Goal: Transaction & Acquisition: Obtain resource

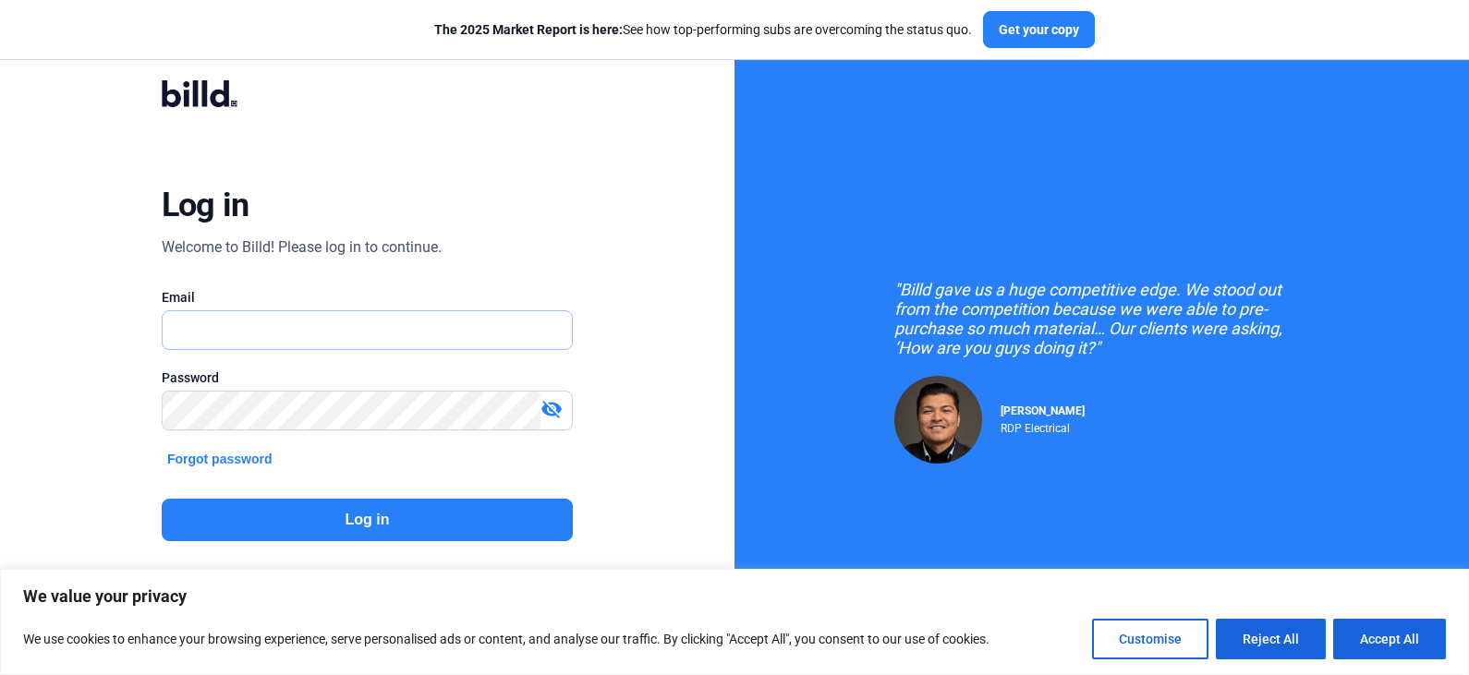
click at [335, 335] on input "text" at bounding box center [358, 330] width 390 height 38
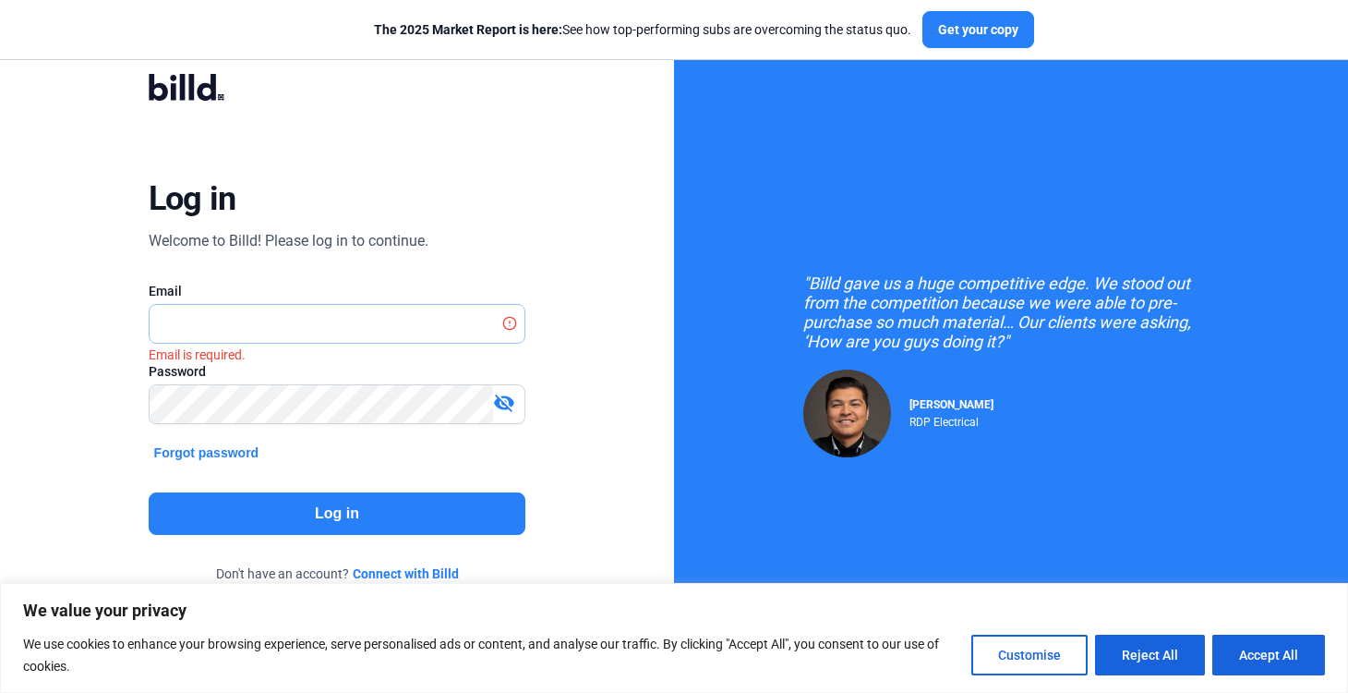
click at [424, 321] on input "text" at bounding box center [328, 324] width 357 height 38
type input "[EMAIL_ADDRESS][DOMAIN_NAME]"
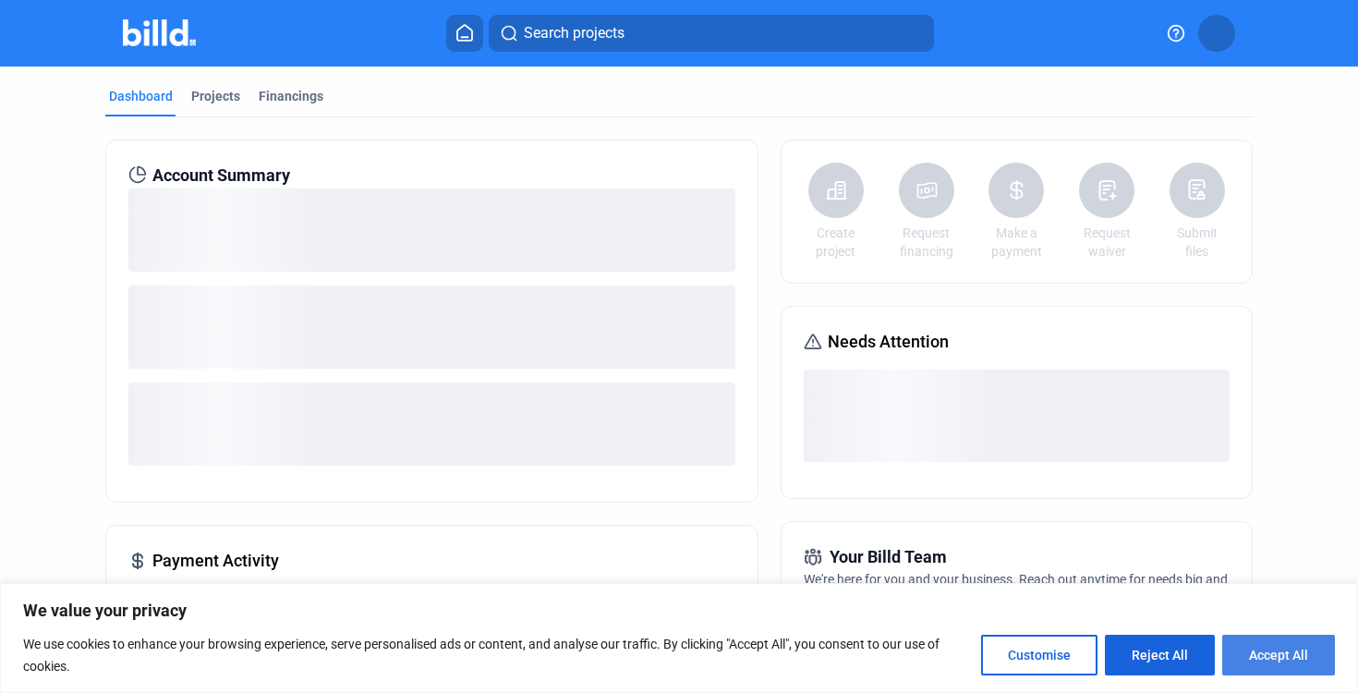
click at [1258, 646] on button "Accept All" at bounding box center [1278, 655] width 113 height 41
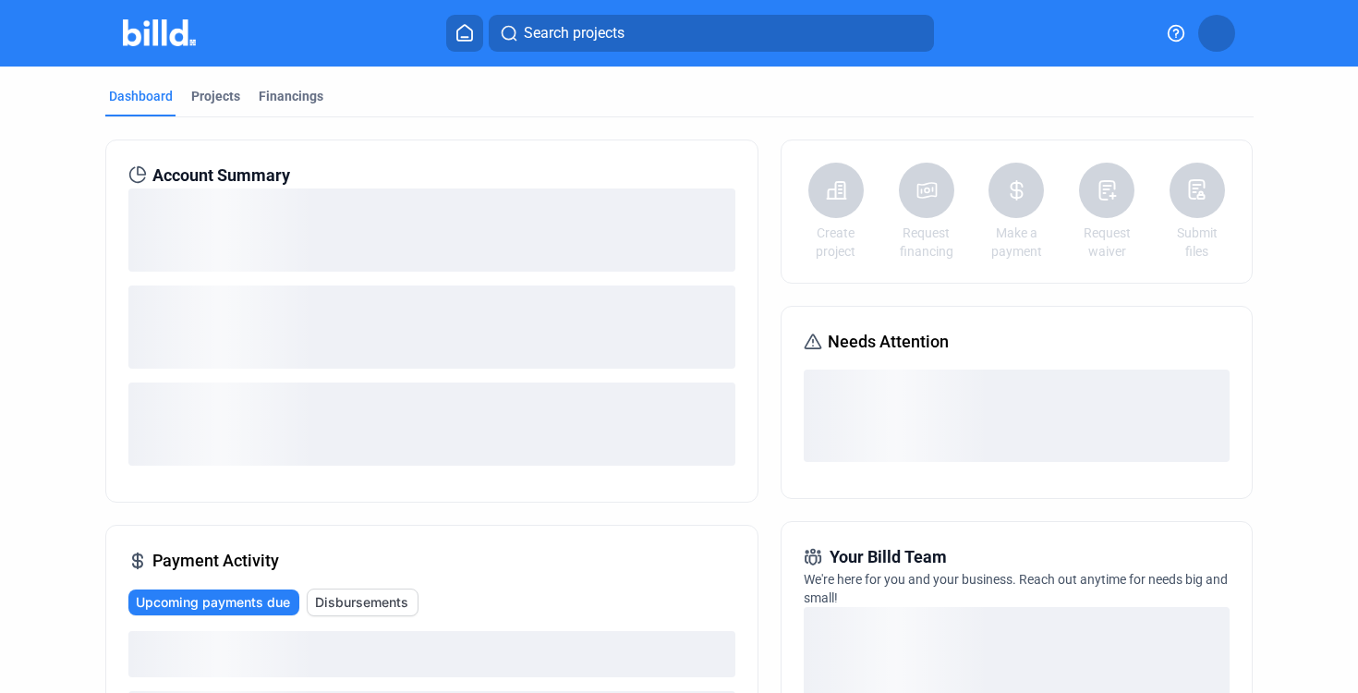
checkbox input "true"
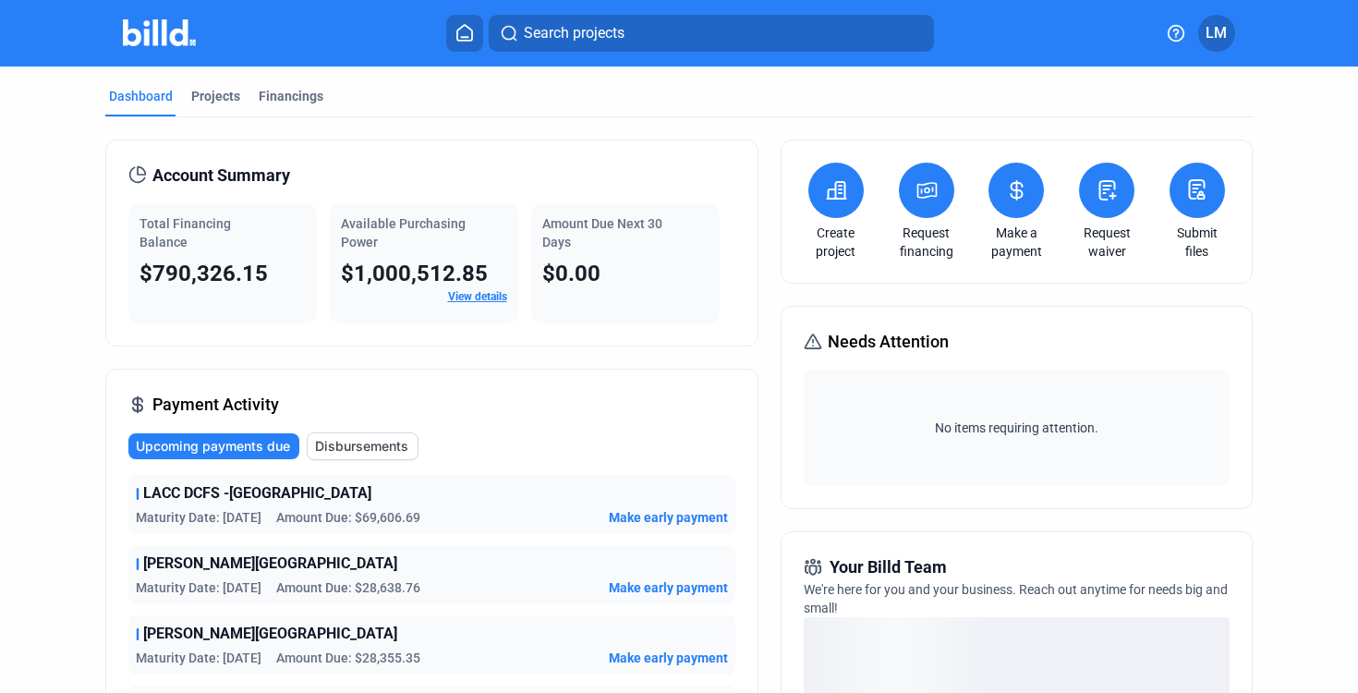
click at [474, 44] on button at bounding box center [464, 33] width 37 height 37
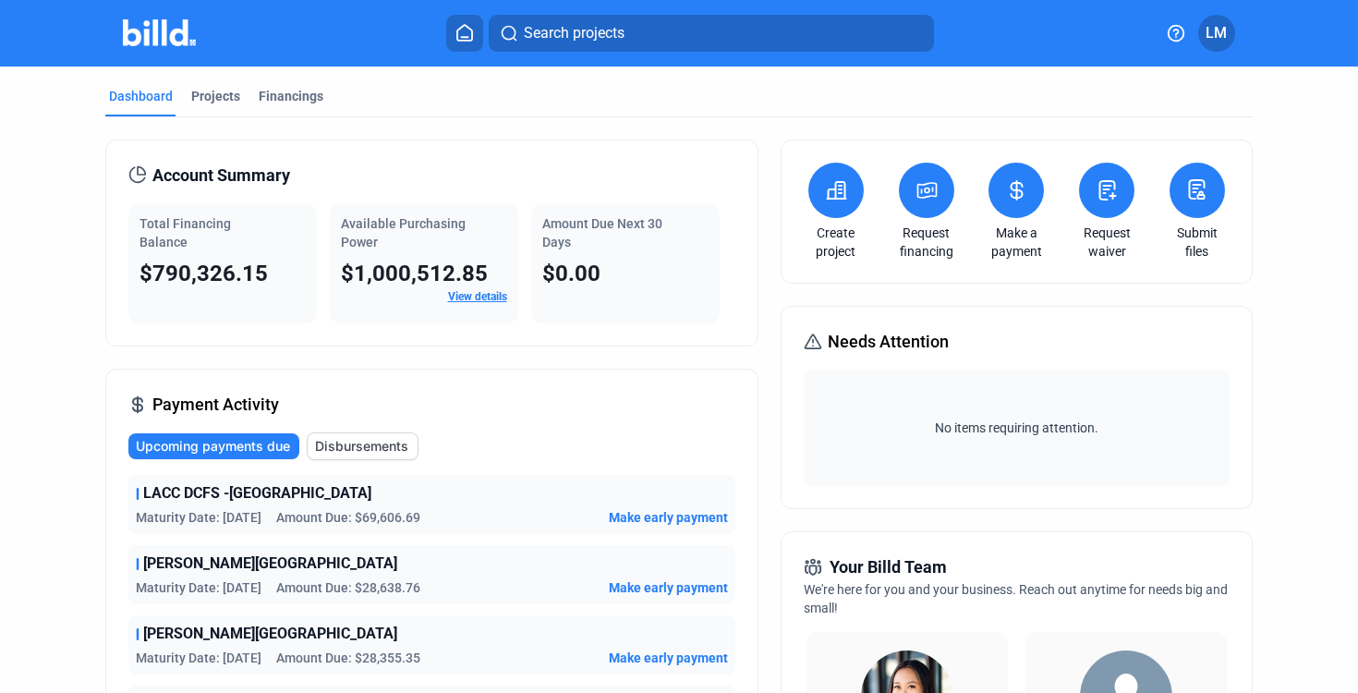
click at [1274, 360] on div "Dashboard Projects Financings Account Summary Total Financing Balance $790,326.…" at bounding box center [679, 695] width 1222 height 1259
click at [226, 103] on div "Projects" at bounding box center [215, 96] width 49 height 18
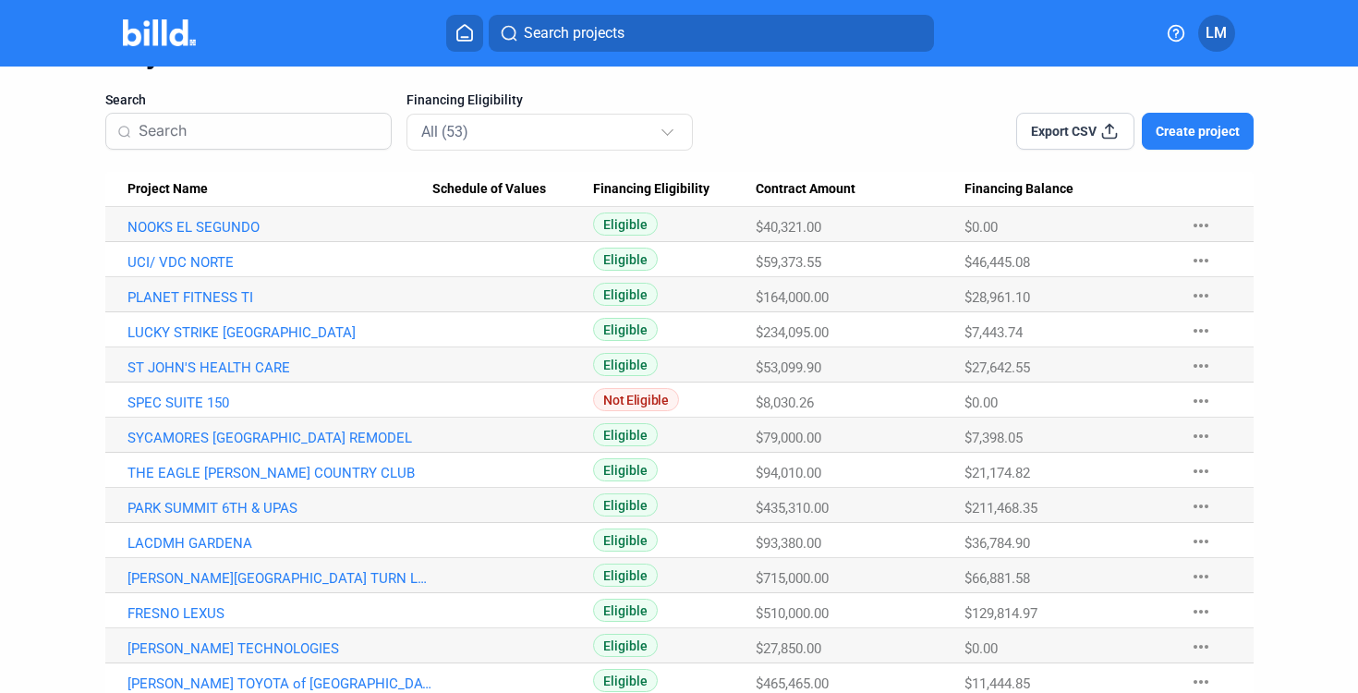
scroll to position [219, 0]
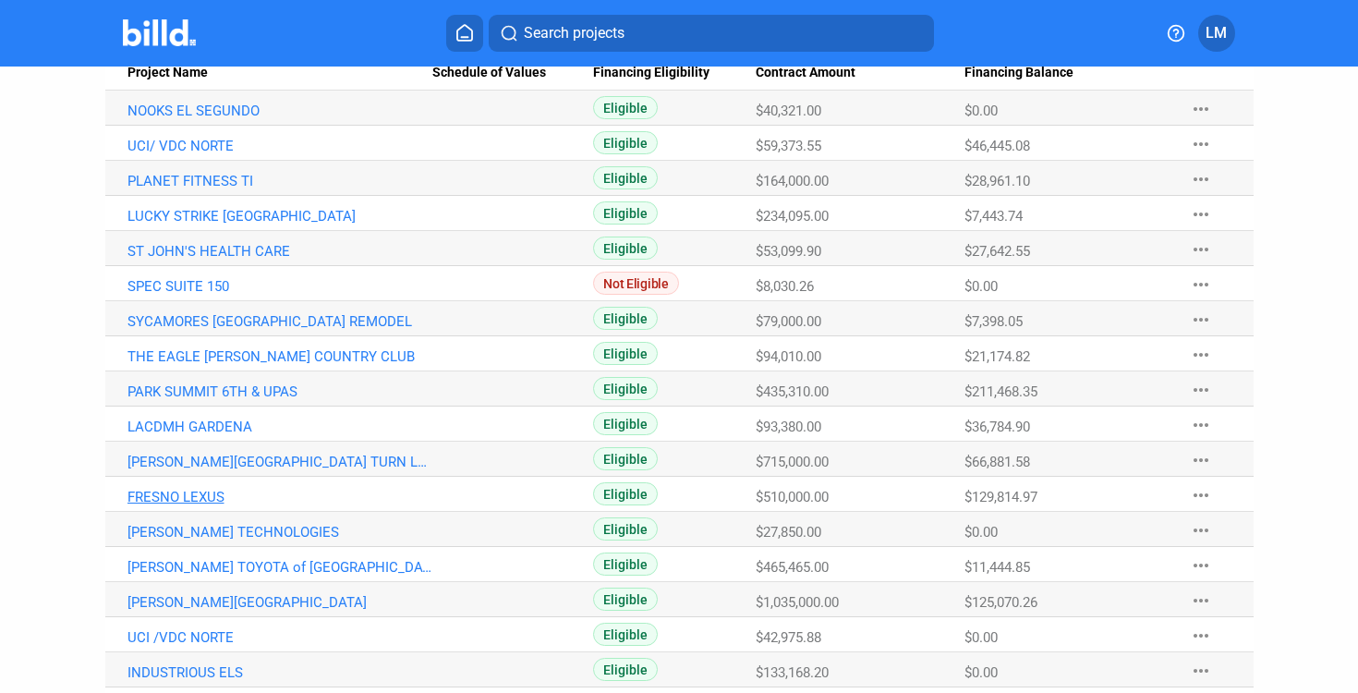
click at [199, 490] on link "FRESNO LEXUS" at bounding box center [279, 497] width 305 height 17
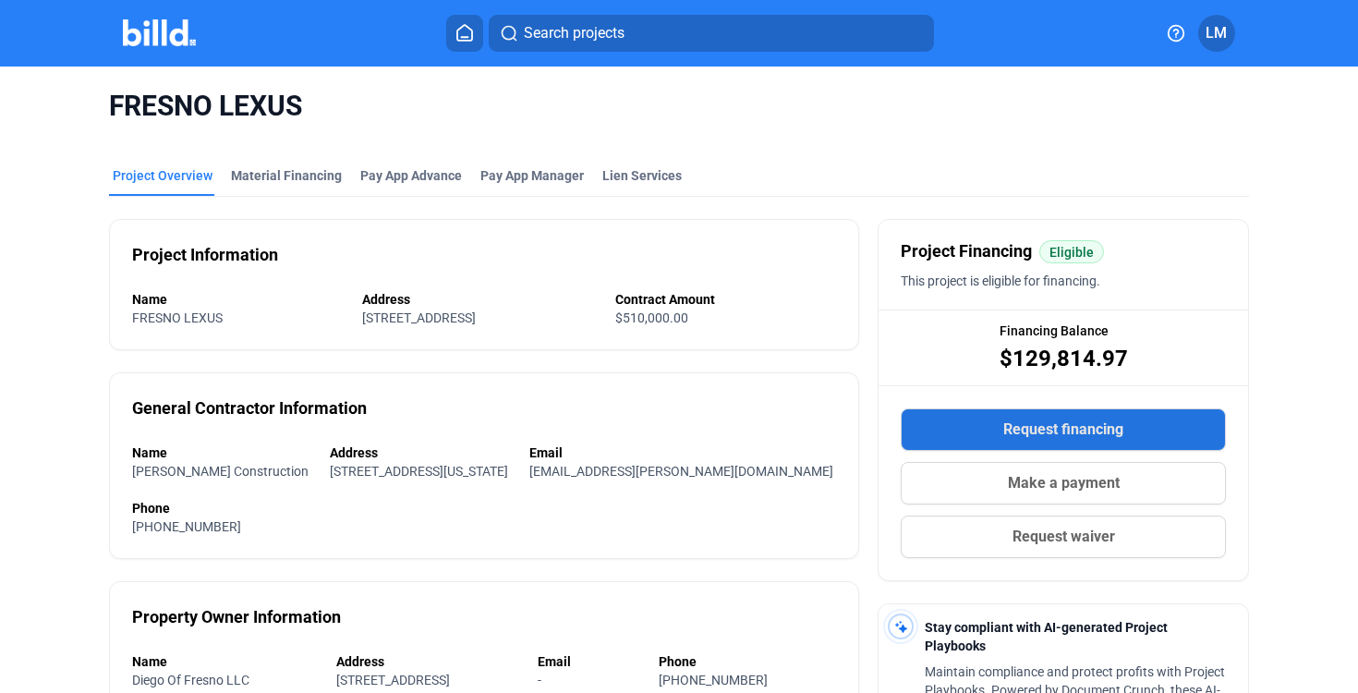
click at [980, 437] on button "Request financing" at bounding box center [1063, 429] width 325 height 42
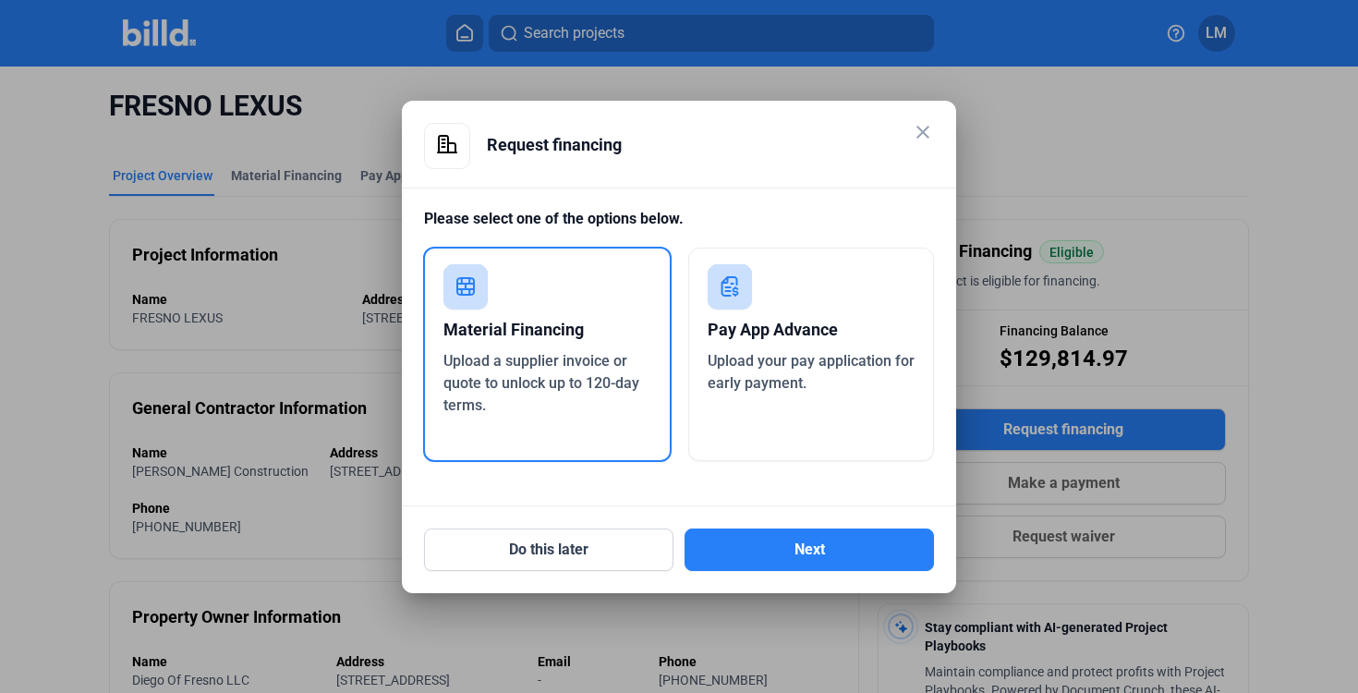
click at [525, 352] on span "Upload a supplier invoice or quote to unlock up to 120-day terms." at bounding box center [541, 383] width 196 height 62
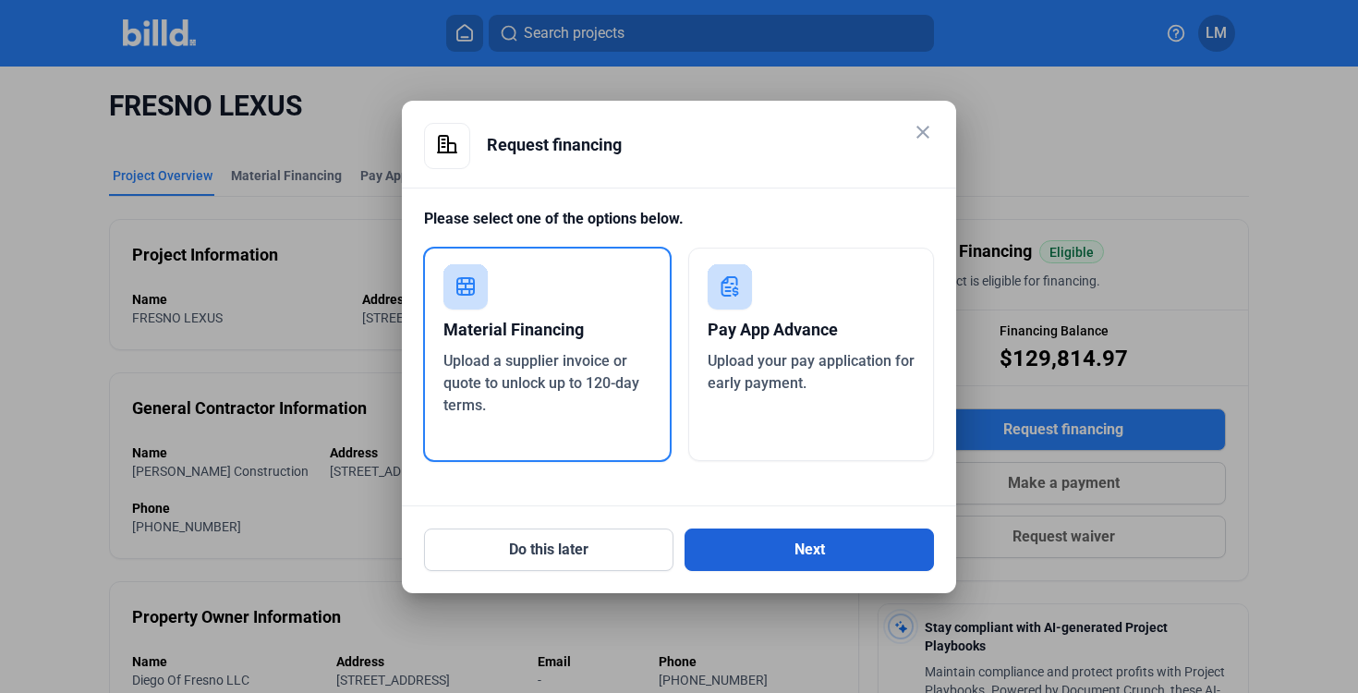
click at [781, 538] on button "Next" at bounding box center [808, 549] width 249 height 42
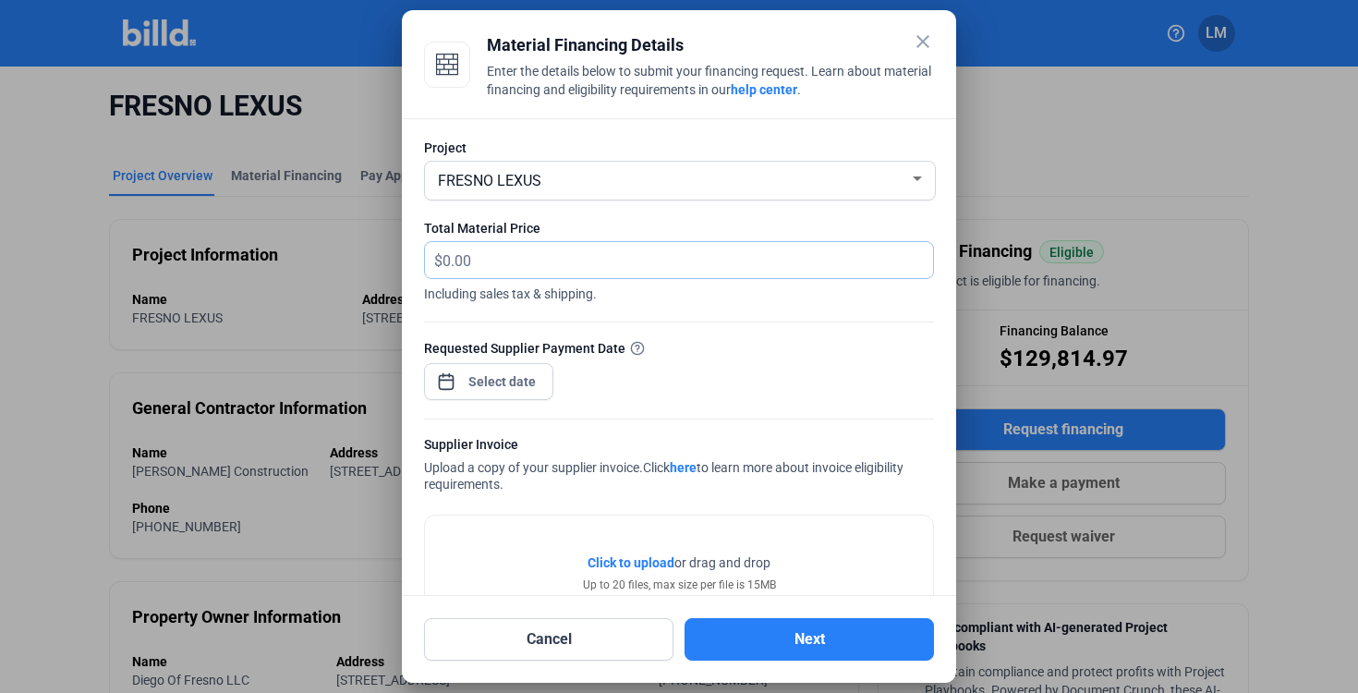
click at [571, 269] on input "text" at bounding box center [687, 260] width 490 height 36
type input "31,137.35"
click at [494, 394] on div at bounding box center [502, 381] width 79 height 33
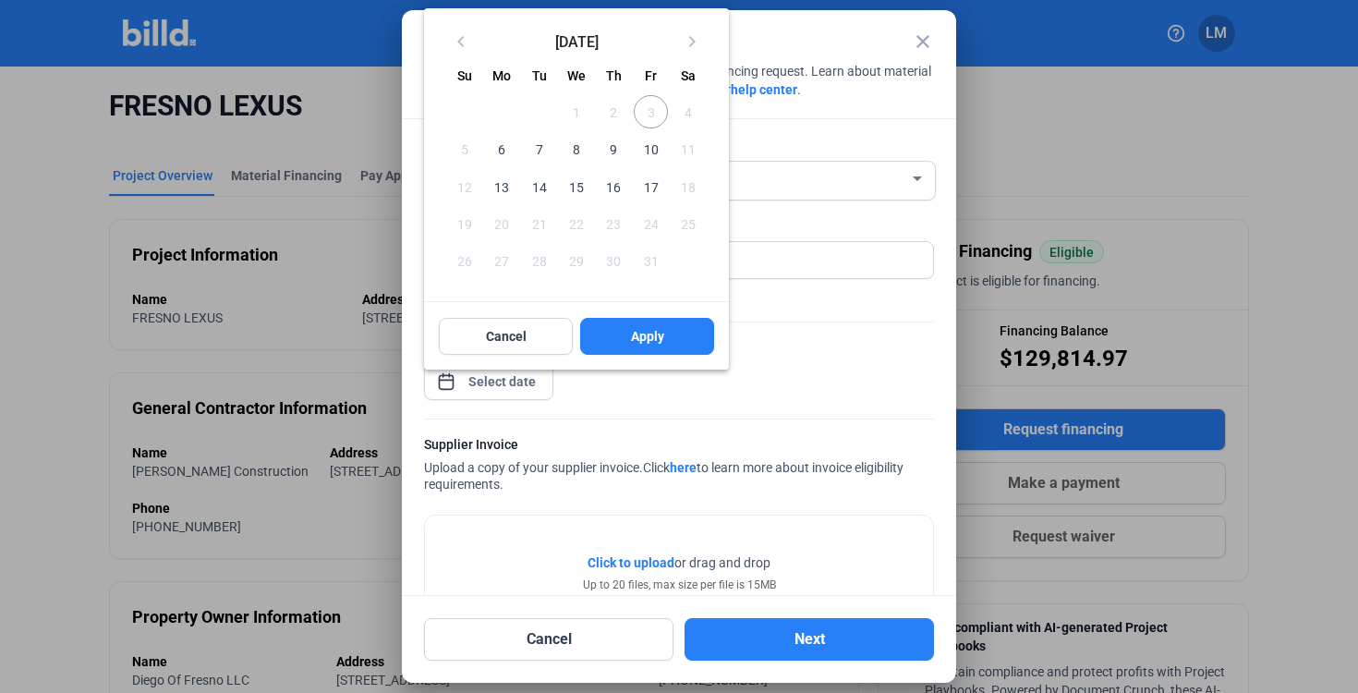
click at [647, 183] on span "17" at bounding box center [650, 186] width 33 height 33
click at [641, 335] on span "Apply" at bounding box center [647, 336] width 33 height 18
type input "[DATE]"
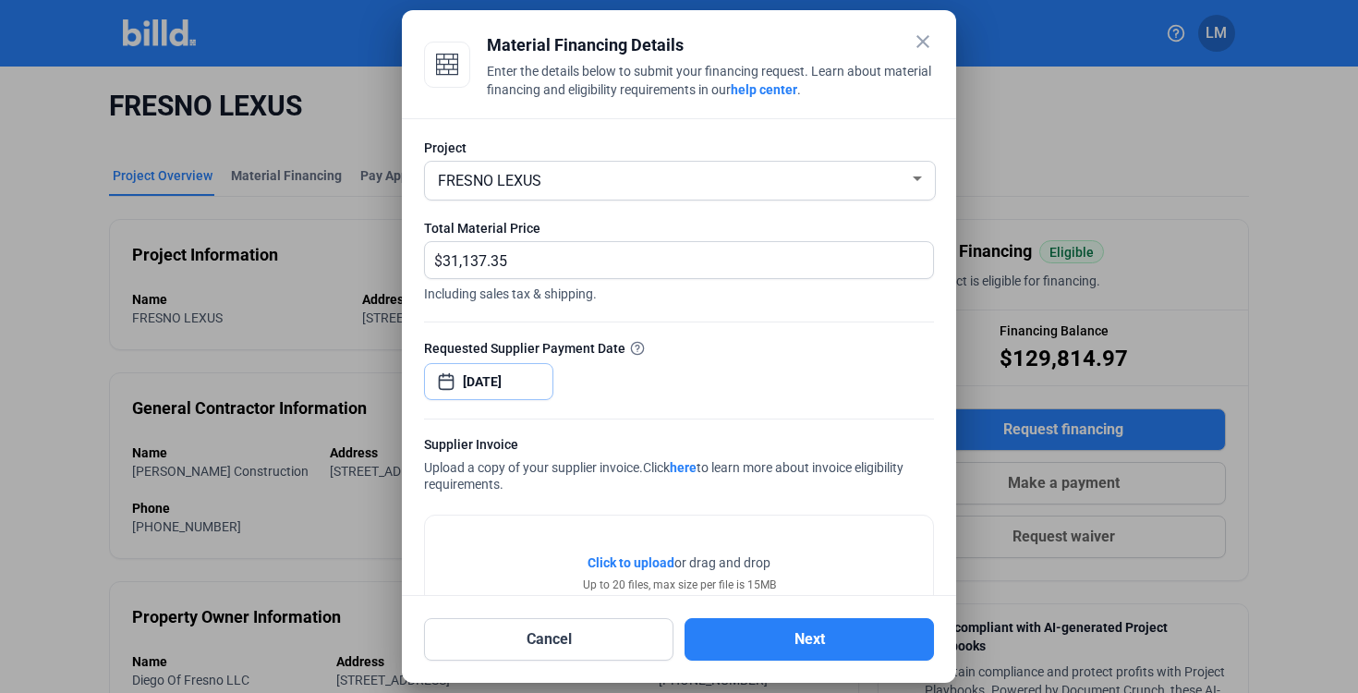
scroll to position [69, 0]
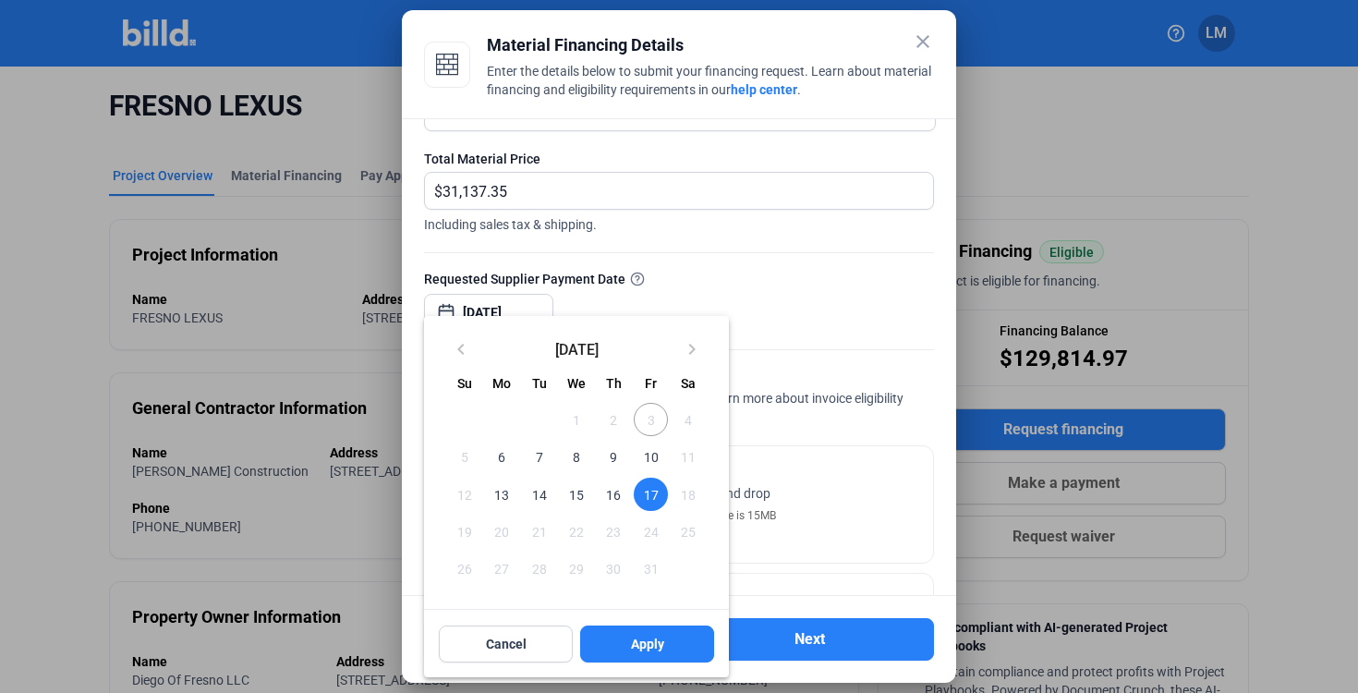
click at [642, 490] on span "17" at bounding box center [650, 494] width 33 height 33
click at [647, 647] on span "Apply" at bounding box center [647, 644] width 33 height 18
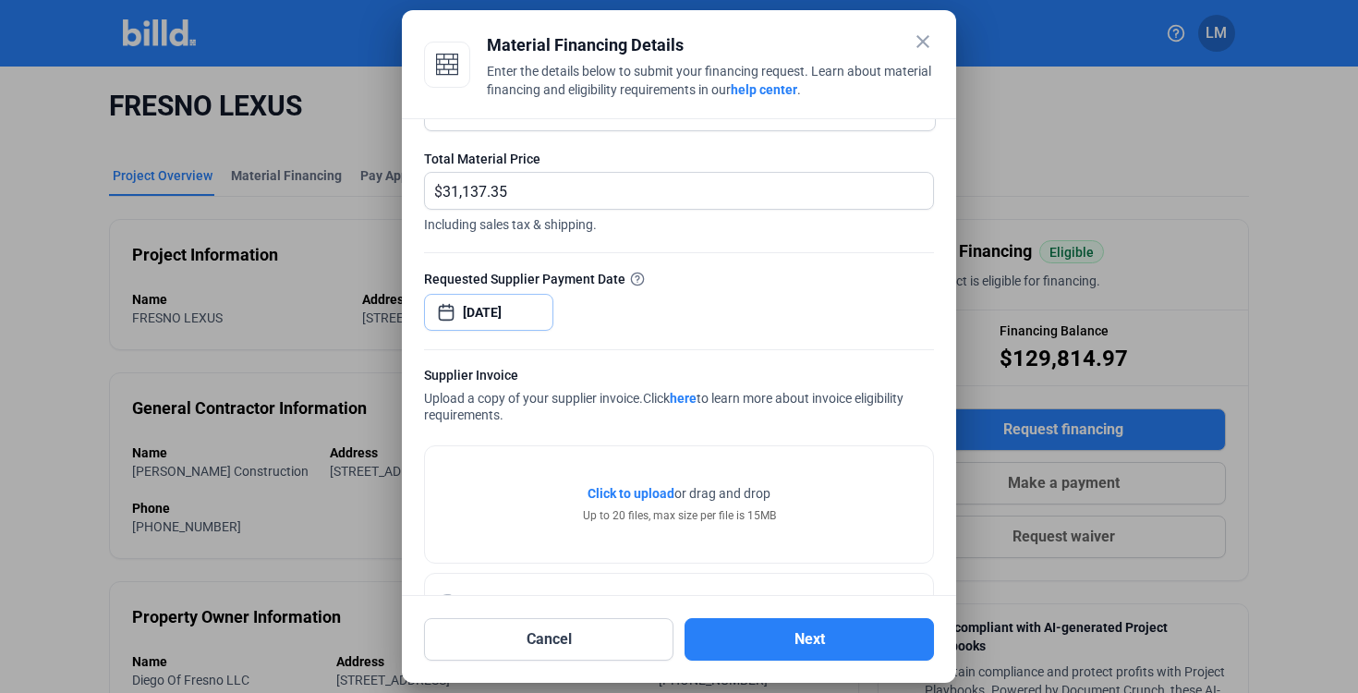
scroll to position [138, 0]
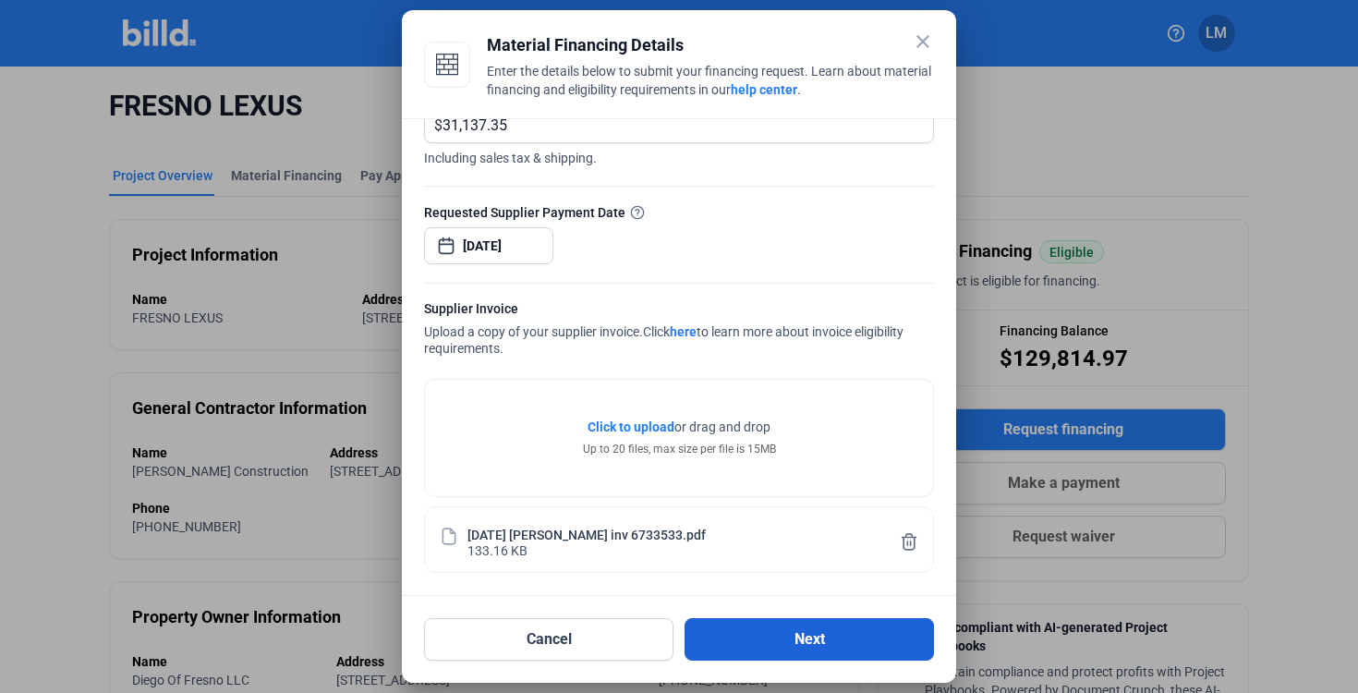
click at [764, 649] on button "Next" at bounding box center [808, 639] width 249 height 42
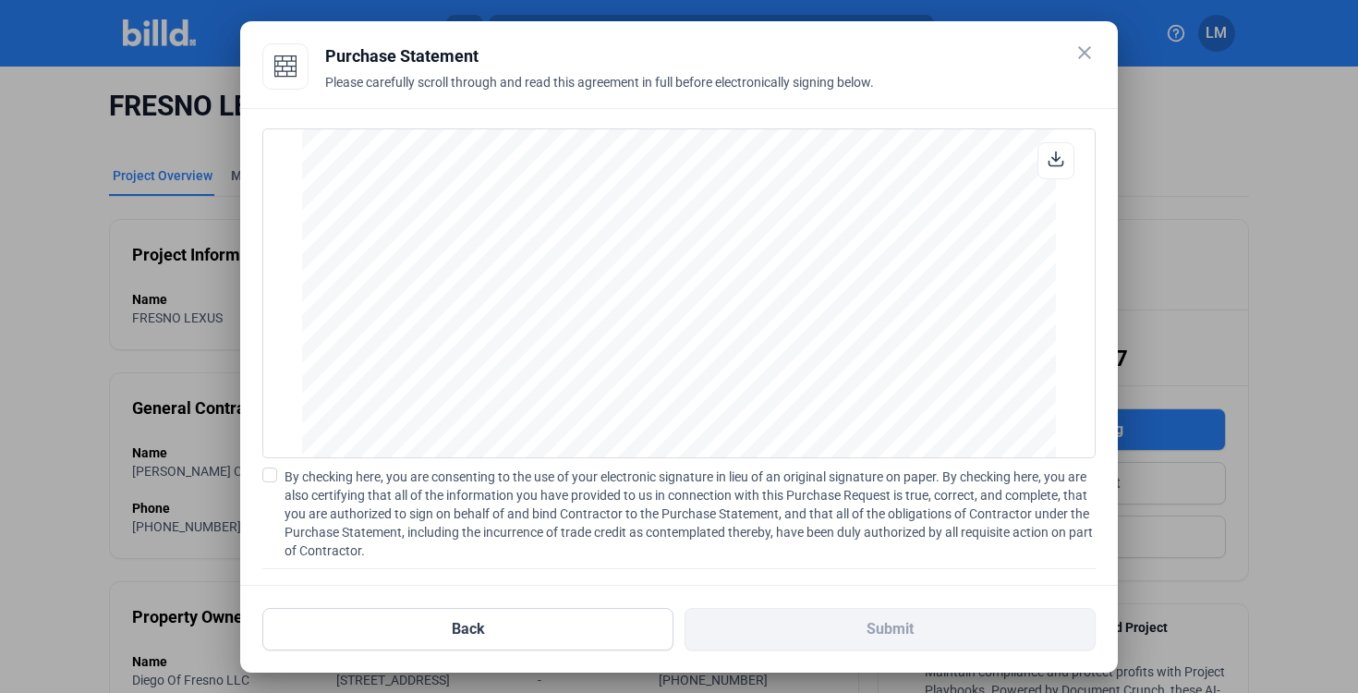
scroll to position [1533, 0]
click at [275, 475] on span at bounding box center [269, 474] width 15 height 15
click at [0, 0] on input "By checking here, you are consenting to the use of your electronic signature in…" at bounding box center [0, 0] width 0 height 0
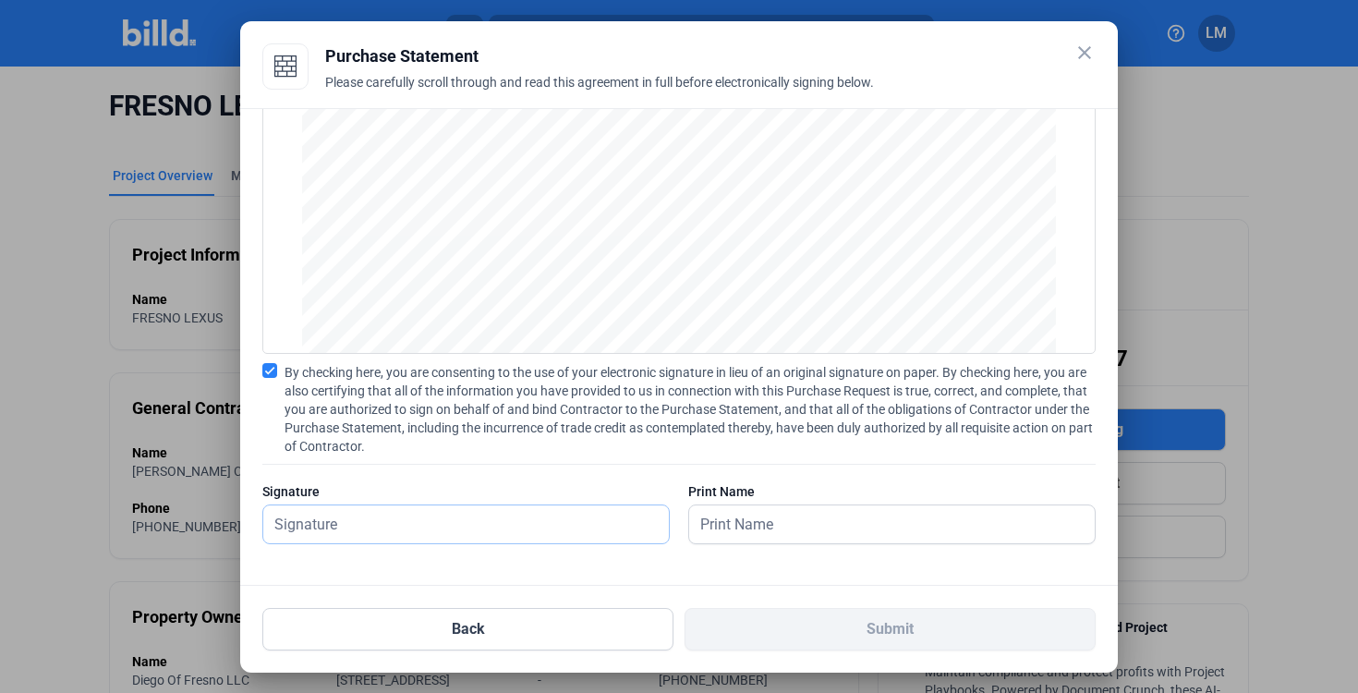
click at [564, 525] on input "text" at bounding box center [455, 524] width 385 height 38
type input "[PERSON_NAME]"
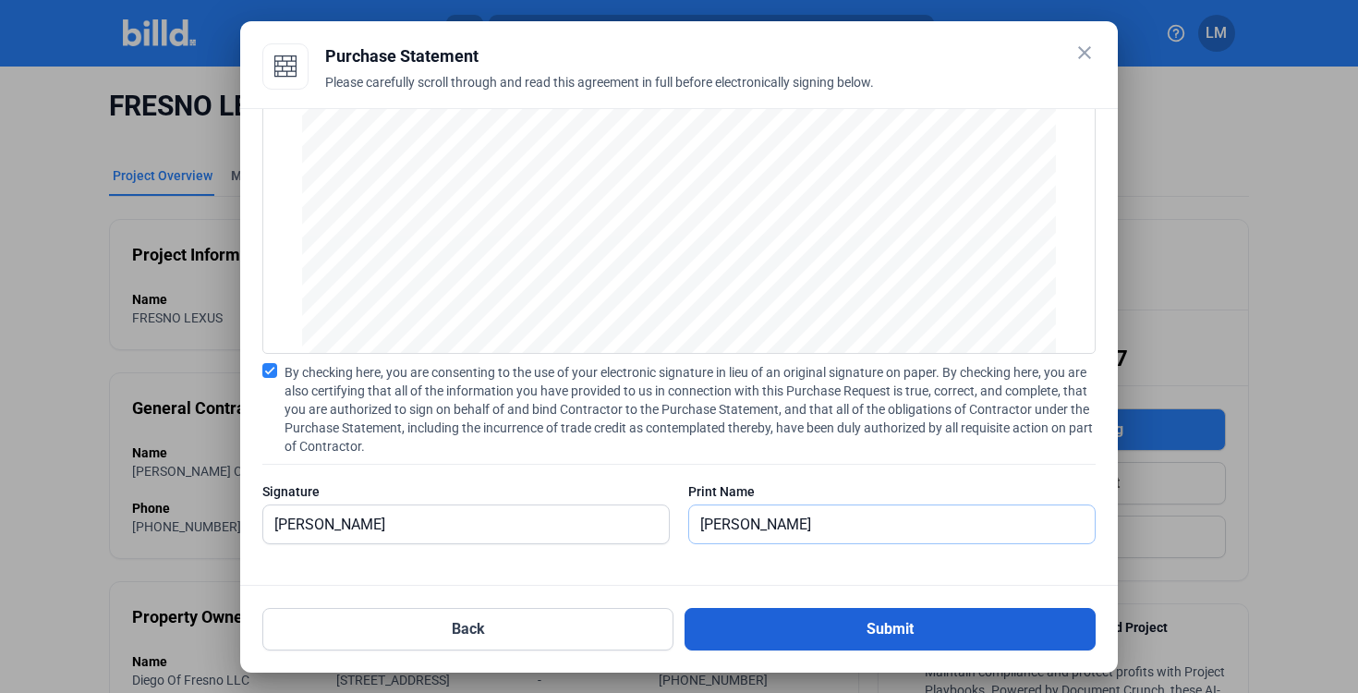
type input "[PERSON_NAME]"
click at [748, 636] on button "Submit" at bounding box center [889, 629] width 411 height 42
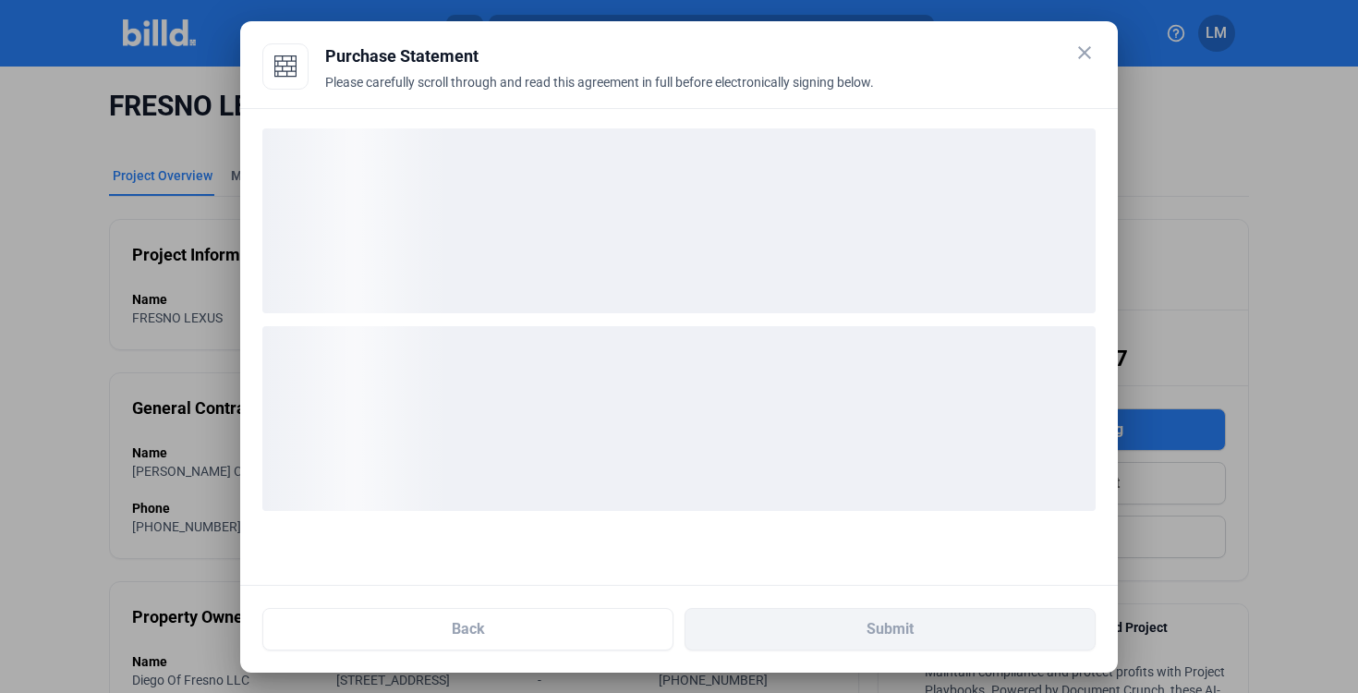
scroll to position [0, 0]
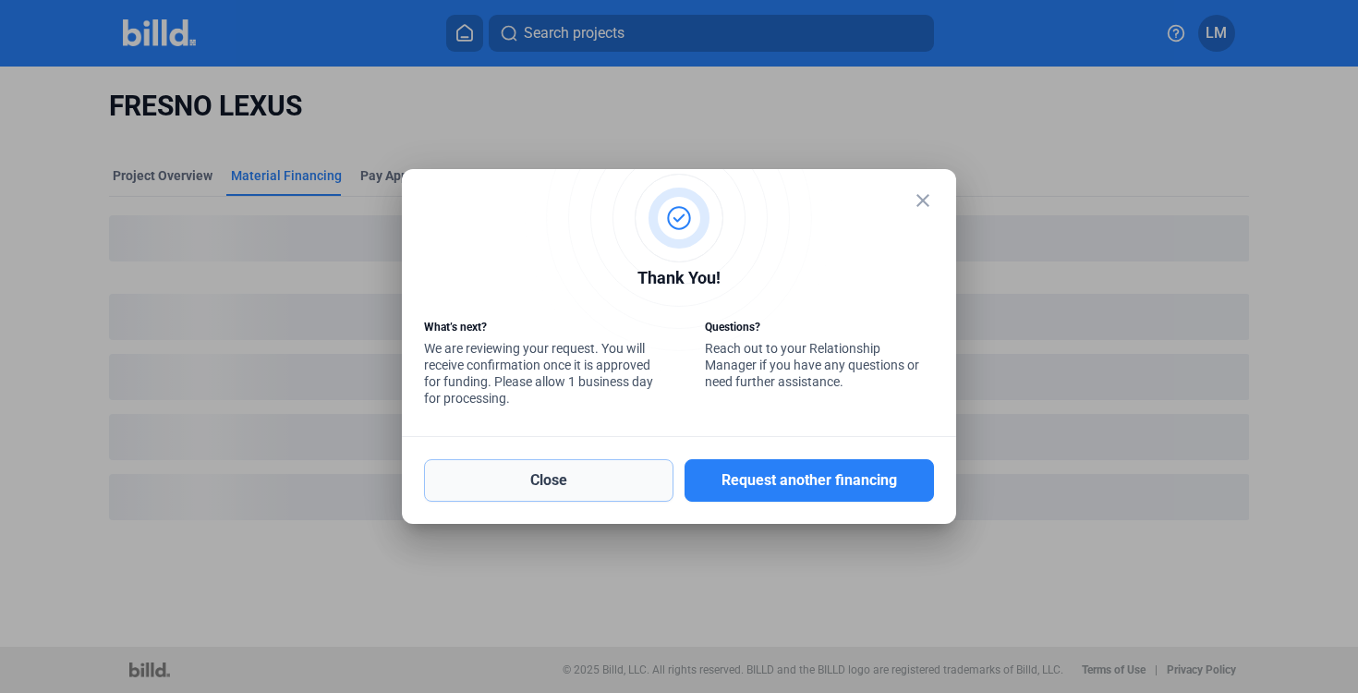
click at [590, 496] on button "Close" at bounding box center [548, 480] width 249 height 42
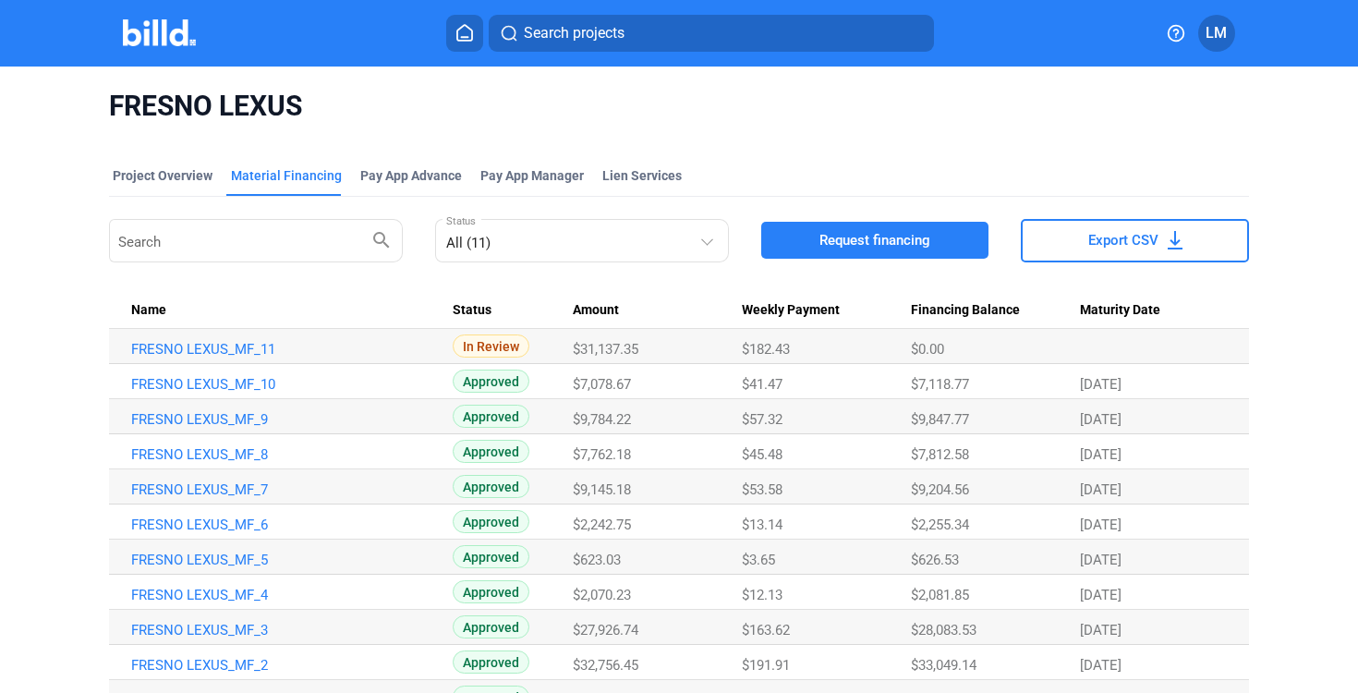
click at [1170, 132] on div "FRESNO LEXUS" at bounding box center [679, 105] width 1141 height 79
